Goal: Navigation & Orientation: Find specific page/section

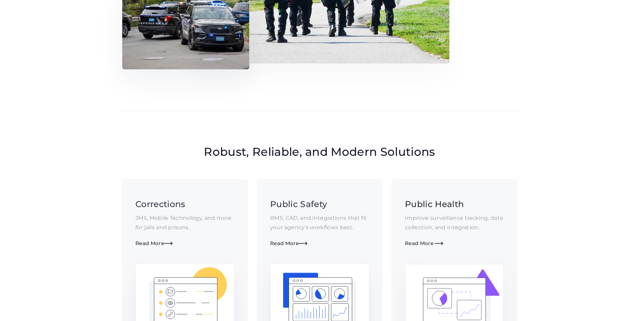
scroll to position [438, 0]
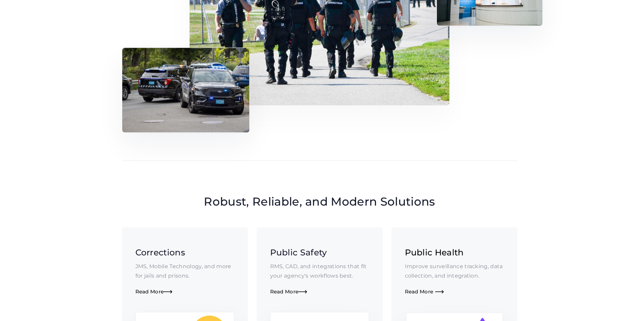
drag, startPoint x: 419, startPoint y: 275, endPoint x: 415, endPoint y: 280, distance: 6.0
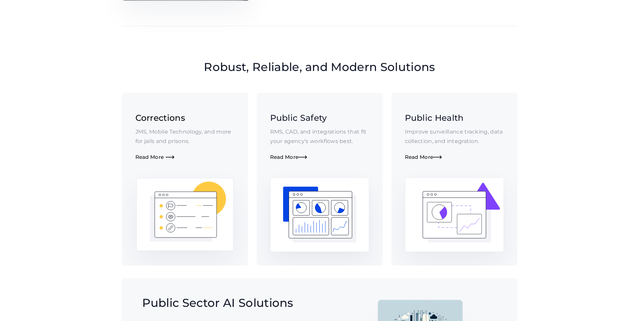
click at [160, 119] on h3 "Corrections" at bounding box center [184, 118] width 99 height 12
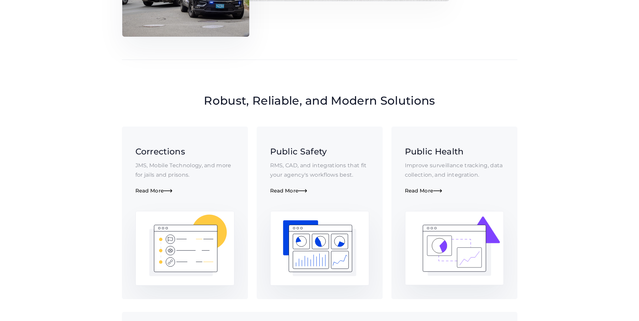
scroll to position [0, 0]
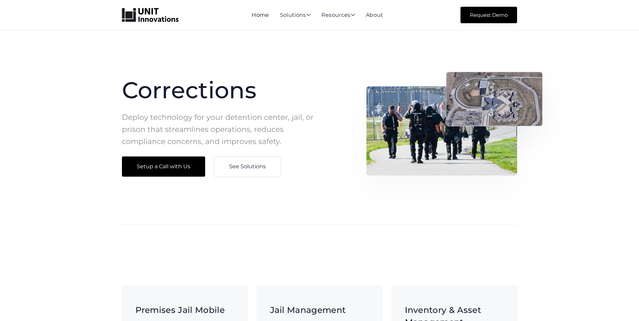
click at [256, 17] on link "Home" at bounding box center [260, 15] width 17 height 6
